Goal: Task Accomplishment & Management: Manage account settings

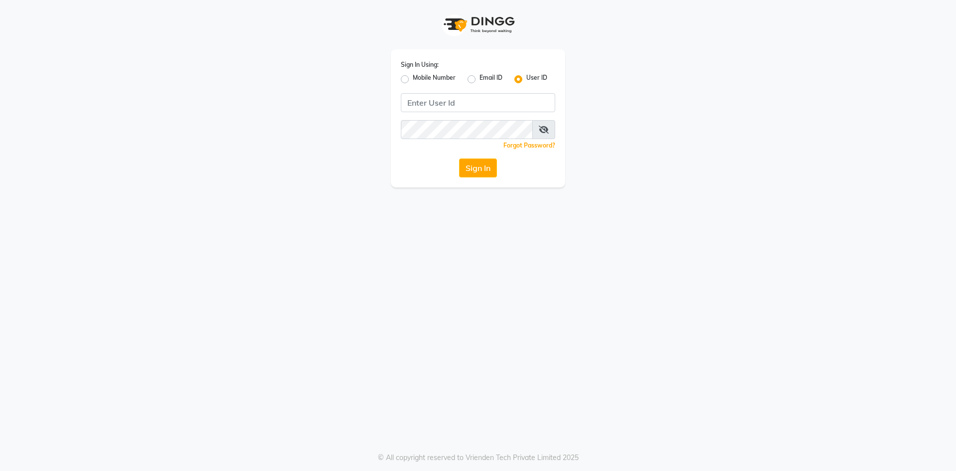
click at [413, 80] on label "Mobile Number" at bounding box center [434, 79] width 43 height 12
click at [413, 80] on input "Mobile Number" at bounding box center [416, 76] width 6 height 6
radio input "true"
radio input "false"
click at [456, 108] on input "Username" at bounding box center [494, 102] width 121 height 19
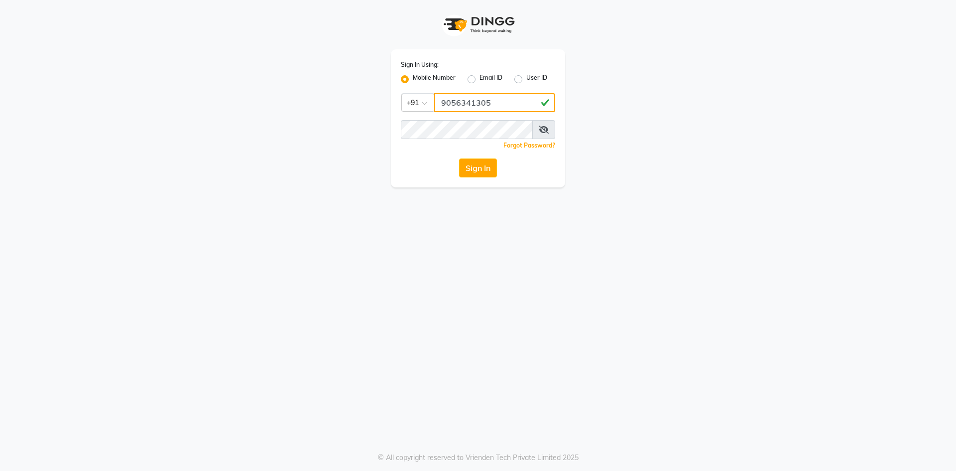
type input "9056341305"
click at [466, 172] on button "Sign In" at bounding box center [478, 167] width 38 height 19
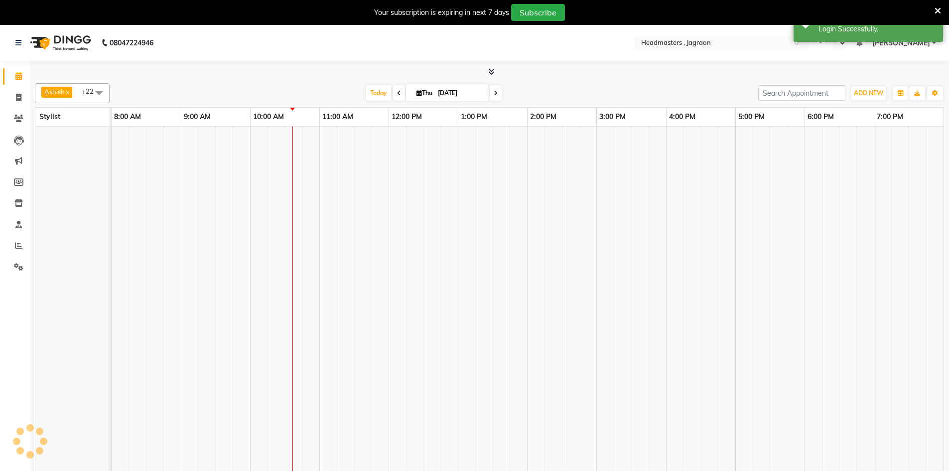
select select "en"
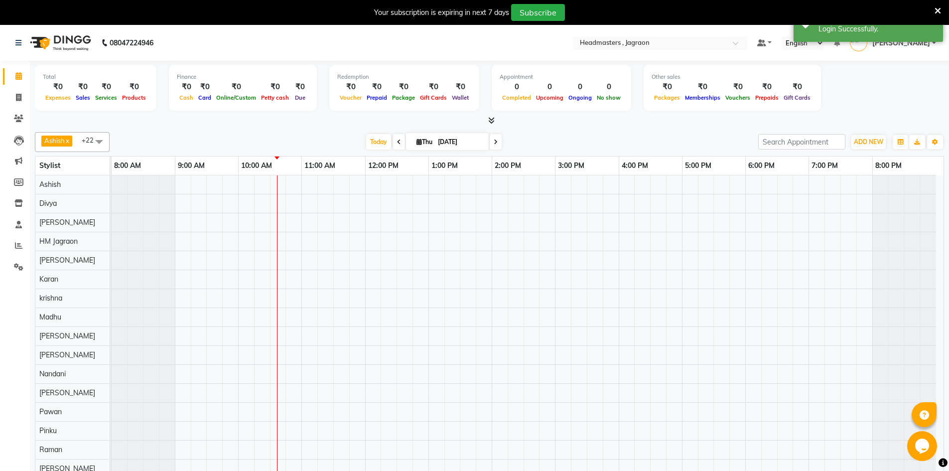
click at [939, 10] on icon at bounding box center [937, 10] width 6 height 9
